Goal: Task Accomplishment & Management: Complete application form

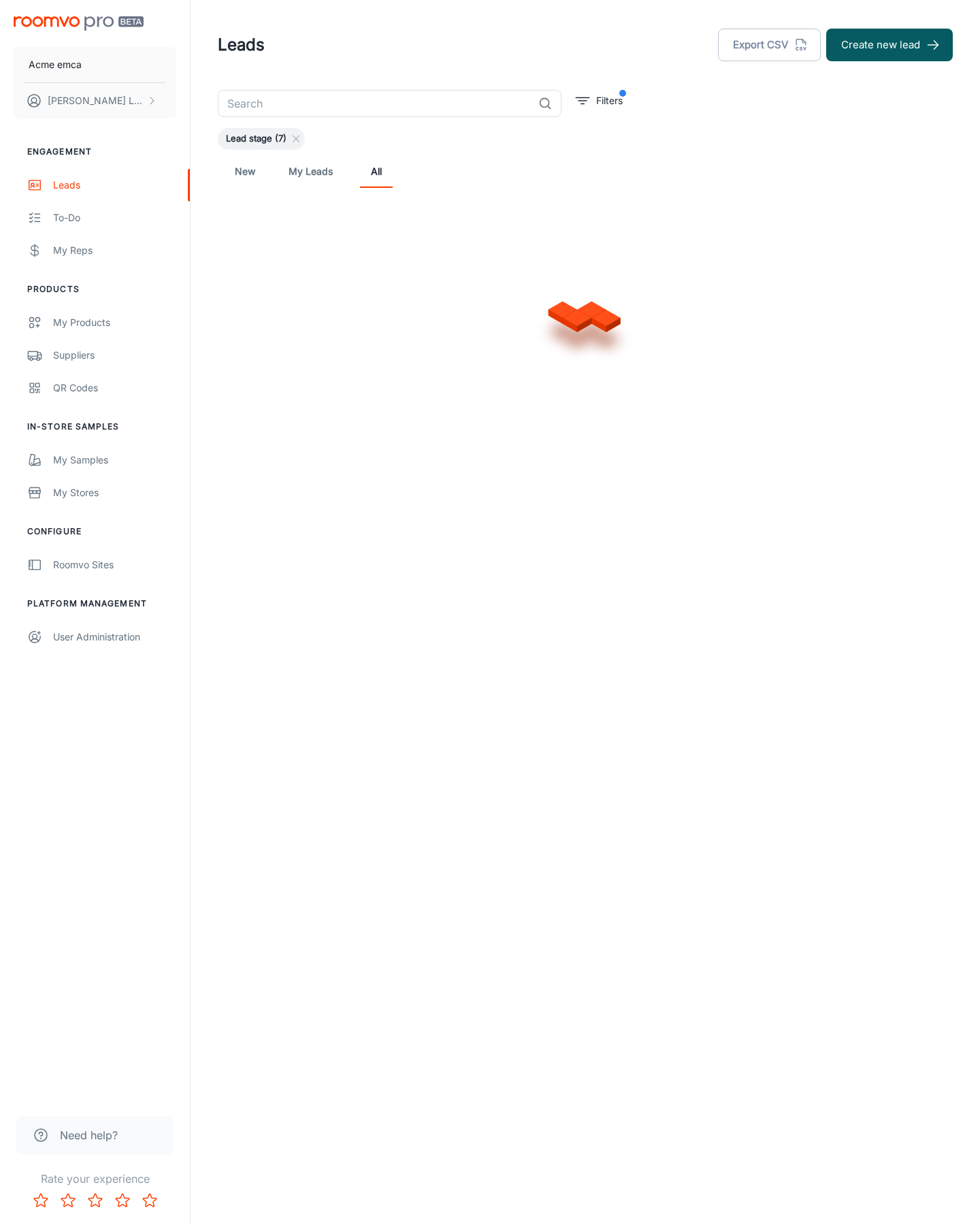
click at [890, 45] on button "Create new lead" at bounding box center [890, 45] width 127 height 33
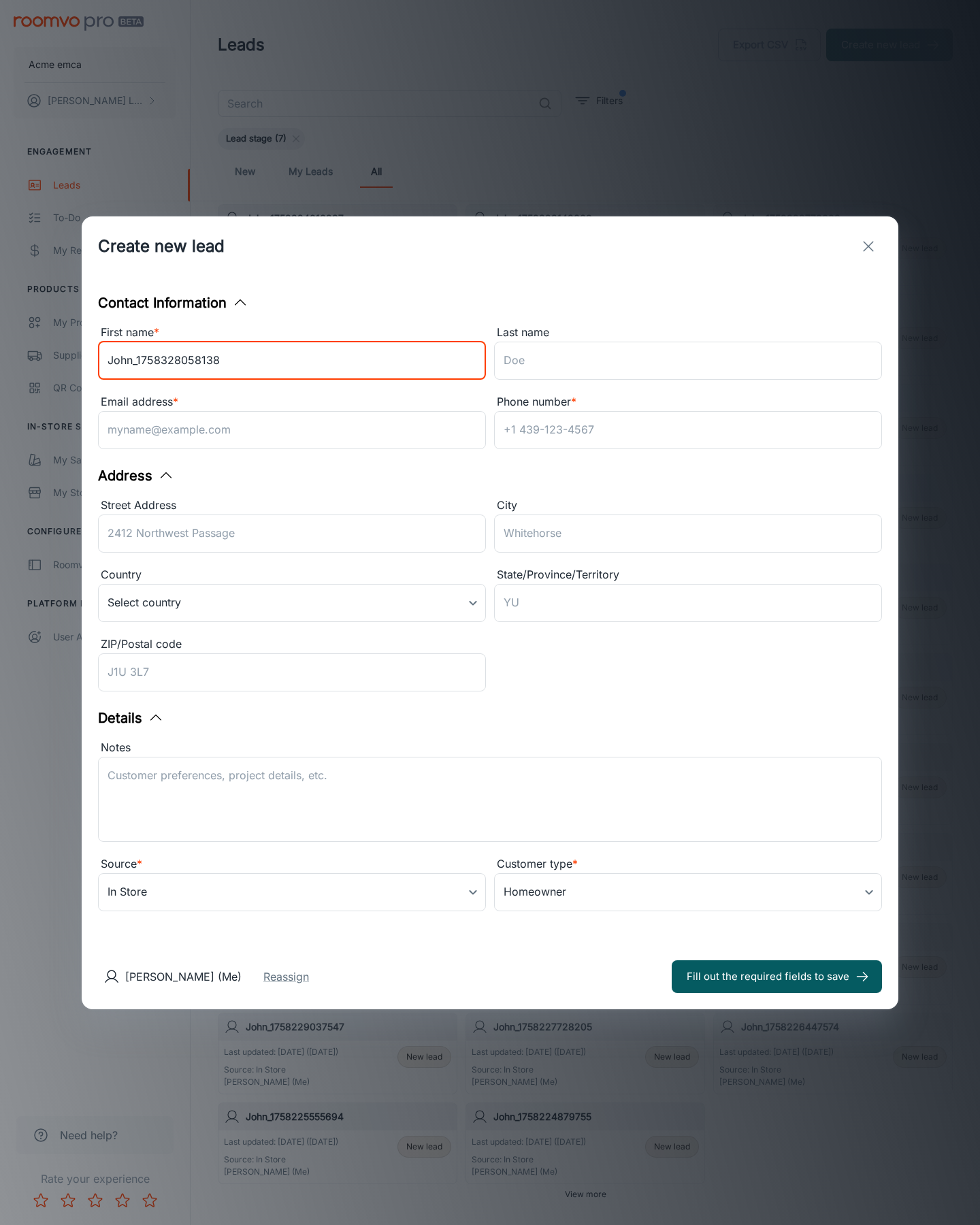
type input "John_1758328058138"
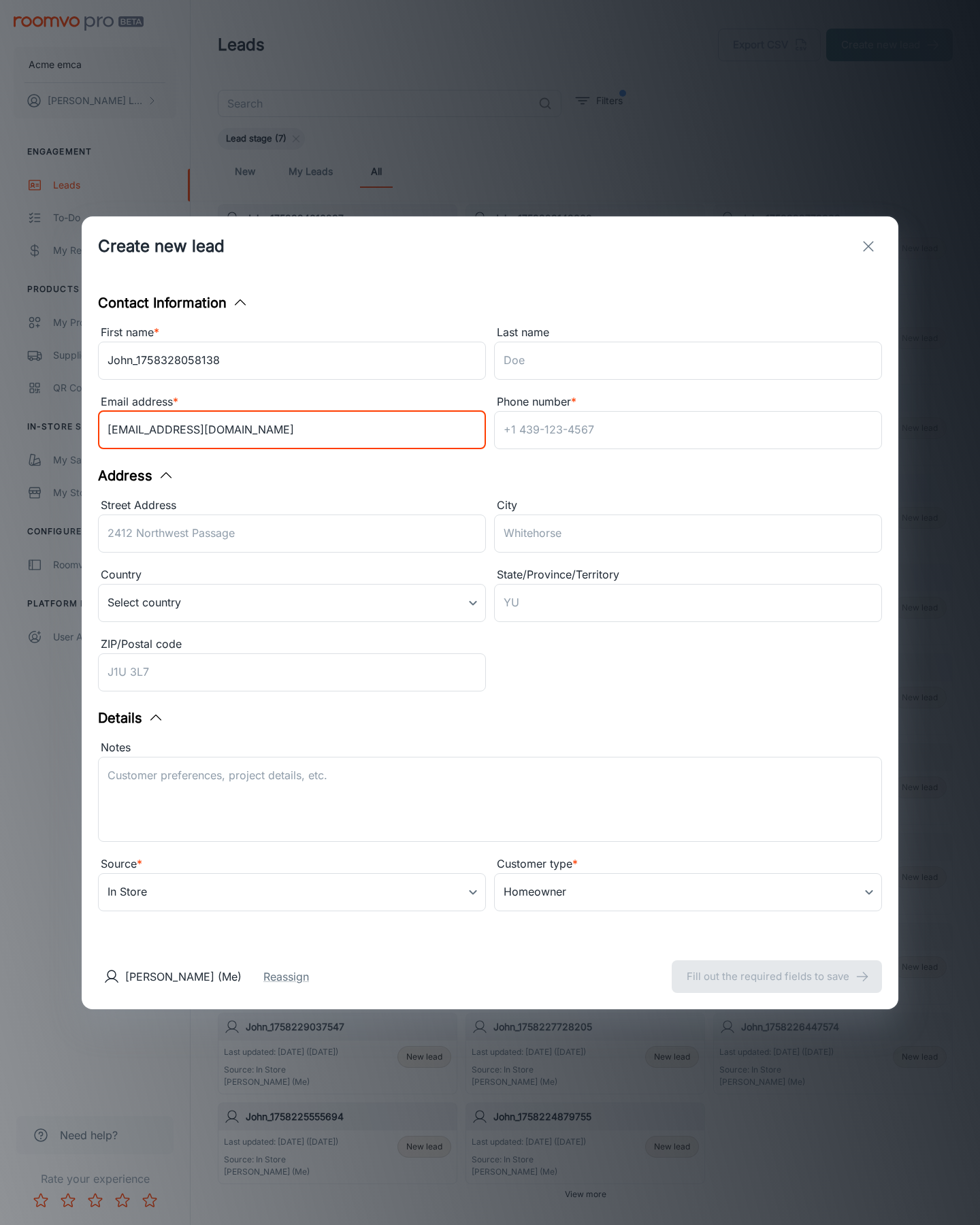
type input "[EMAIL_ADDRESS][DOMAIN_NAME]"
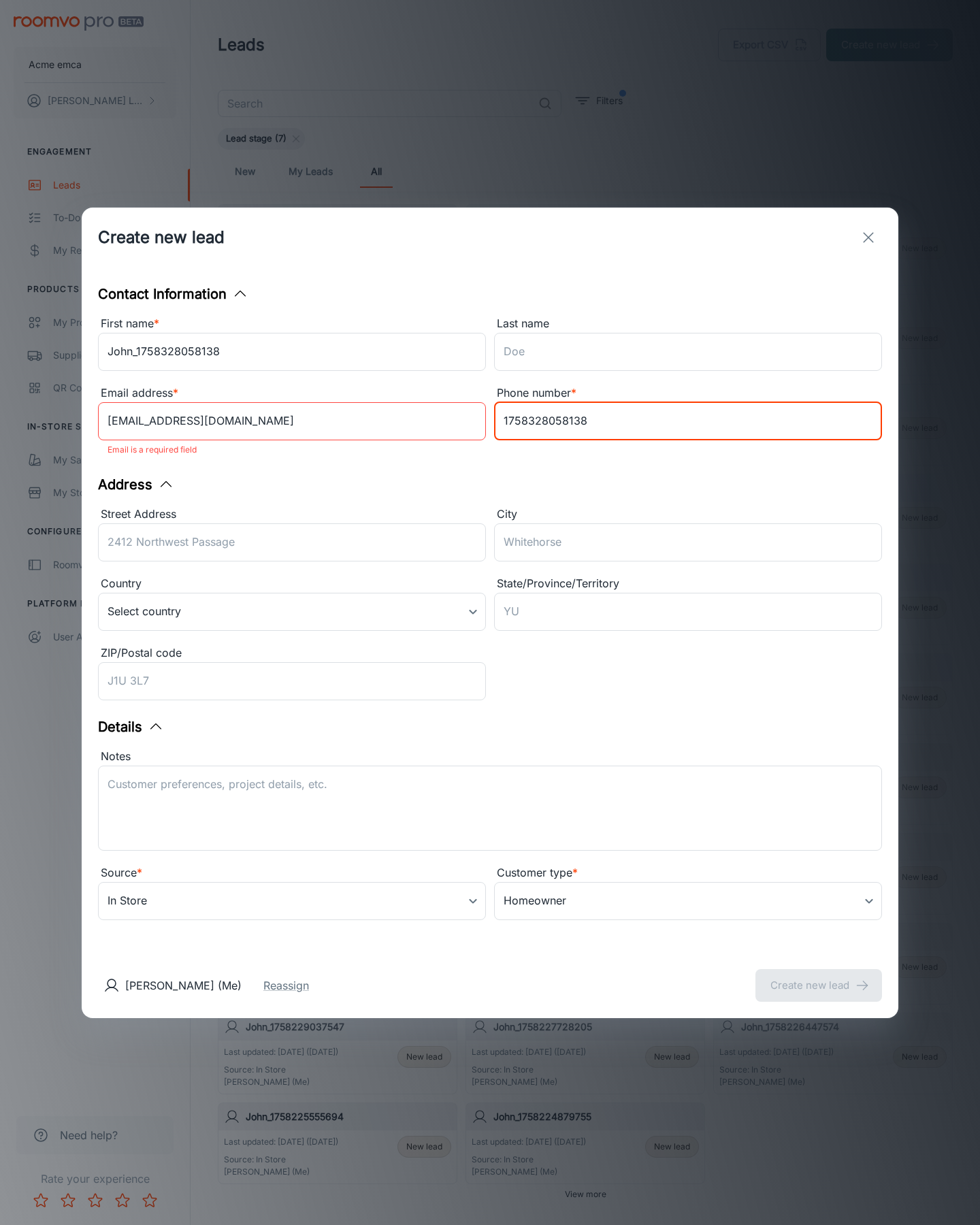
type input "1758328058138"
click at [819, 976] on button "Create new lead" at bounding box center [819, 986] width 127 height 33
